Goal: Transaction & Acquisition: Purchase product/service

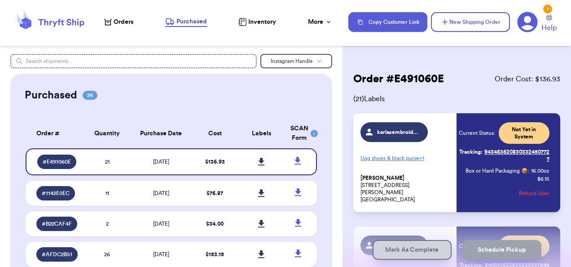
click at [127, 22] on span "Orders" at bounding box center [124, 22] width 20 height 9
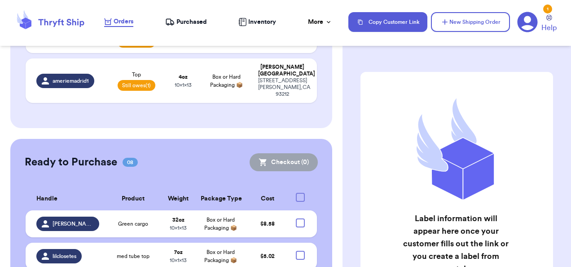
scroll to position [645, 0]
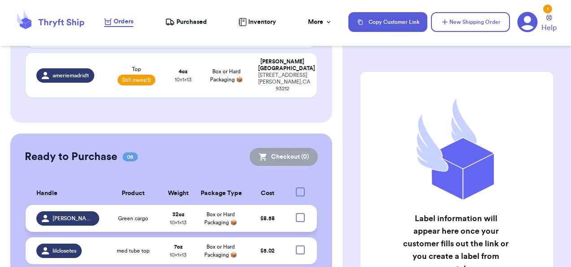
click at [217, 211] on span "Box or Hard Packaging 📦" at bounding box center [220, 217] width 33 height 13
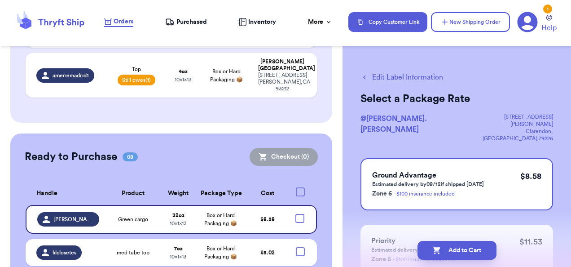
click at [411, 76] on button "Edit Label Information" at bounding box center [401, 77] width 83 height 11
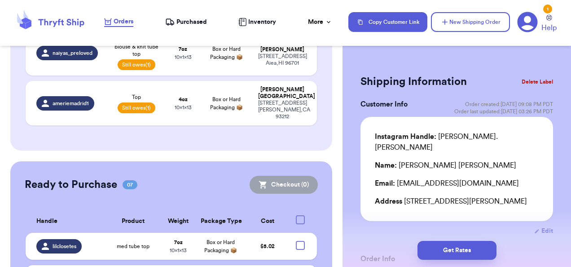
scroll to position [678, 0]
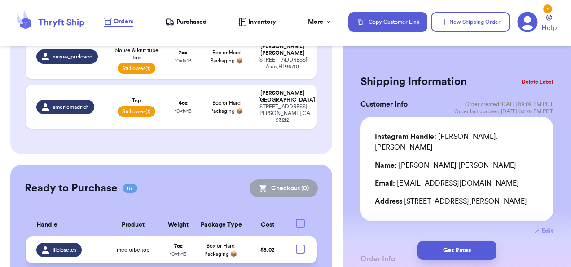
click at [296, 244] on div at bounding box center [300, 248] width 9 height 9
click at [300, 244] on input "checkbox" at bounding box center [300, 244] width 0 height 0
checkbox input "true"
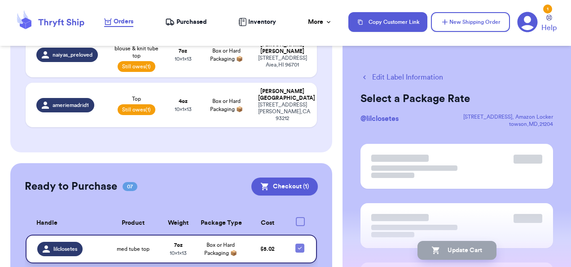
scroll to position [677, 0]
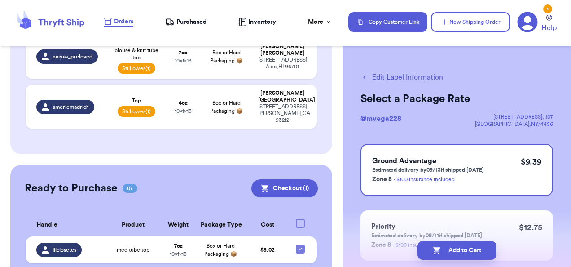
click at [379, 75] on button "Edit Label Information" at bounding box center [401, 77] width 83 height 11
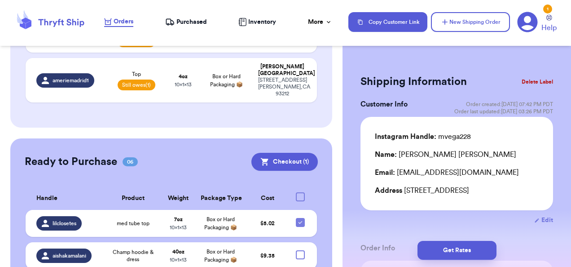
scroll to position [767, 0]
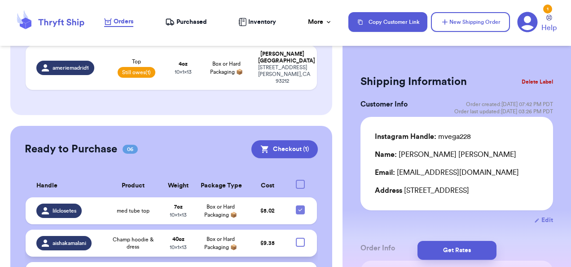
click at [296, 237] on div at bounding box center [300, 241] width 9 height 9
click at [300, 237] on input "checkbox" at bounding box center [300, 237] width 0 height 0
checkbox input "true"
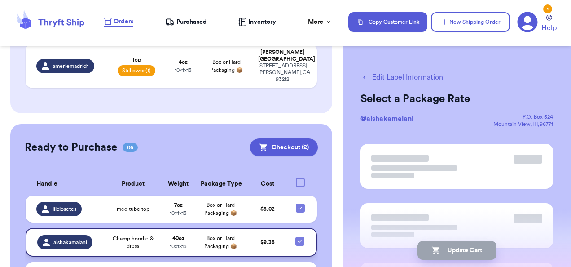
scroll to position [766, 0]
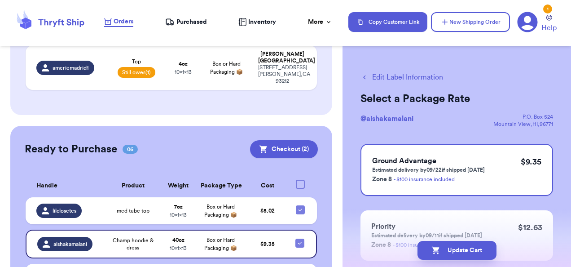
click at [300, 266] on input "checkbox" at bounding box center [300, 271] width 0 height 0
checkbox input "true"
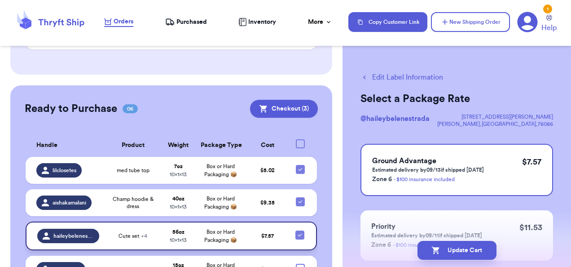
scroll to position [810, 0]
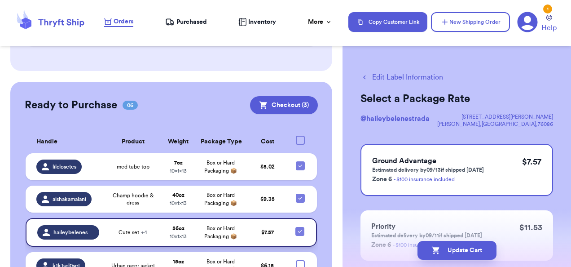
click at [296, 260] on div at bounding box center [300, 264] width 9 height 9
click at [300, 259] on input "checkbox" at bounding box center [300, 259] width 0 height 0
checkbox input "true"
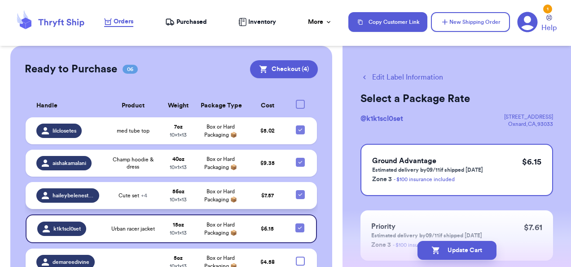
scroll to position [850, 0]
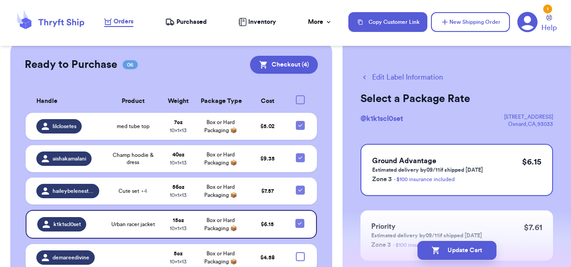
checkbox input "true"
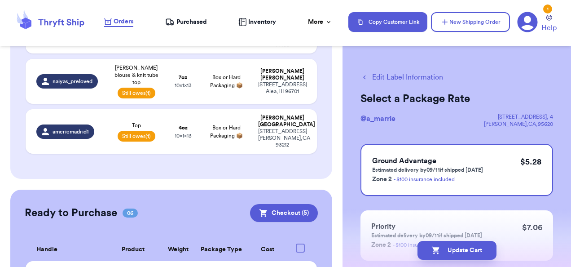
scroll to position [701, 0]
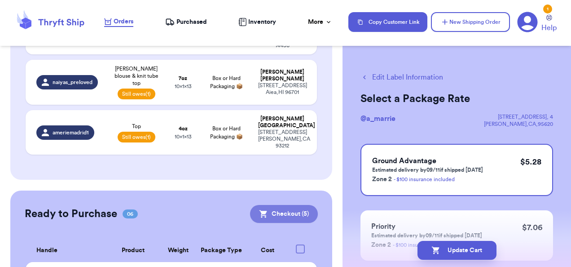
click at [298, 205] on button "Checkout ( 5 )" at bounding box center [284, 214] width 68 height 18
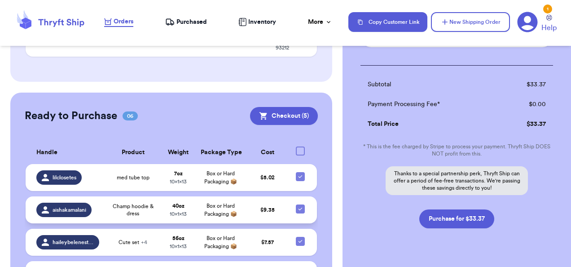
scroll to position [848, 0]
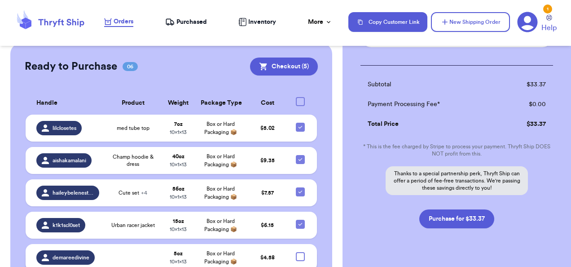
click at [246, 244] on td "$ 4.58" at bounding box center [267, 257] width 43 height 27
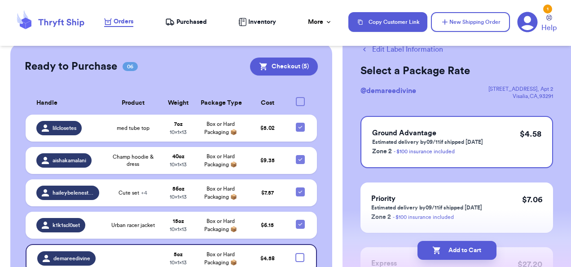
scroll to position [26, 0]
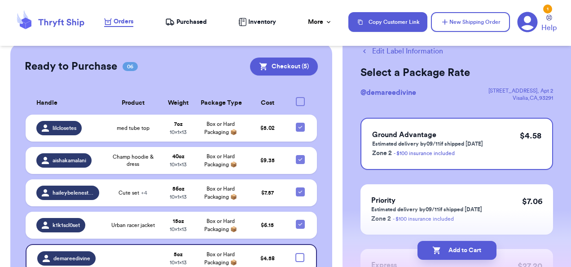
click at [390, 51] on button "Edit Label Information" at bounding box center [401, 51] width 83 height 11
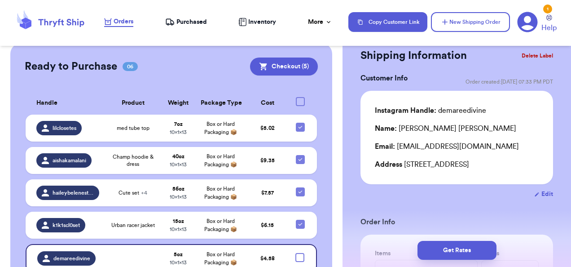
checkbox input "true"
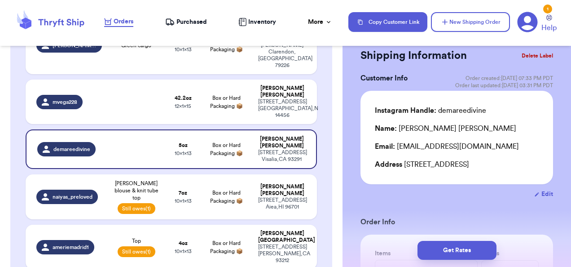
scroll to position [631, 0]
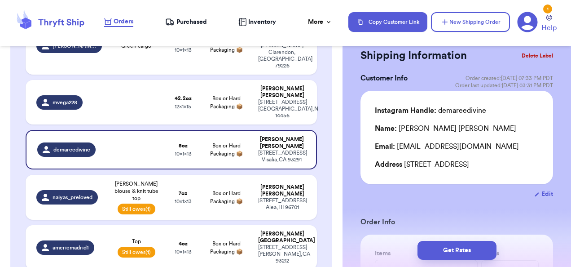
click at [194, 22] on span "Purchased" at bounding box center [191, 22] width 31 height 9
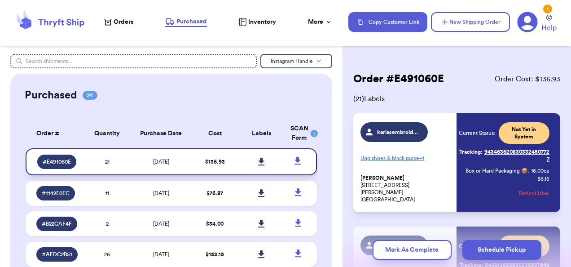
click at [139, 159] on td "[DATE]" at bounding box center [161, 161] width 61 height 27
click at [128, 24] on span "Orders" at bounding box center [124, 22] width 20 height 9
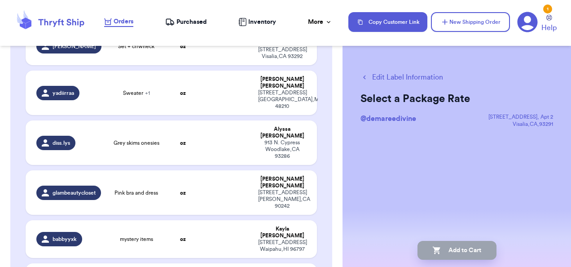
scroll to position [321, 0]
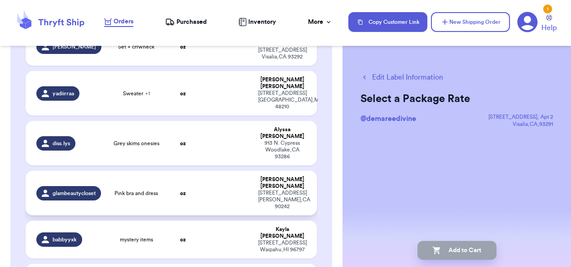
click at [297, 189] on div "[STREET_ADDRESS]" at bounding box center [282, 199] width 48 height 20
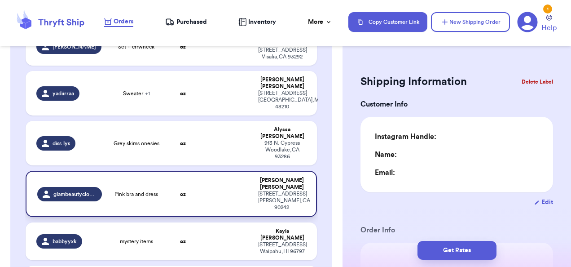
type input "0"
